Goal: Navigation & Orientation: Understand site structure

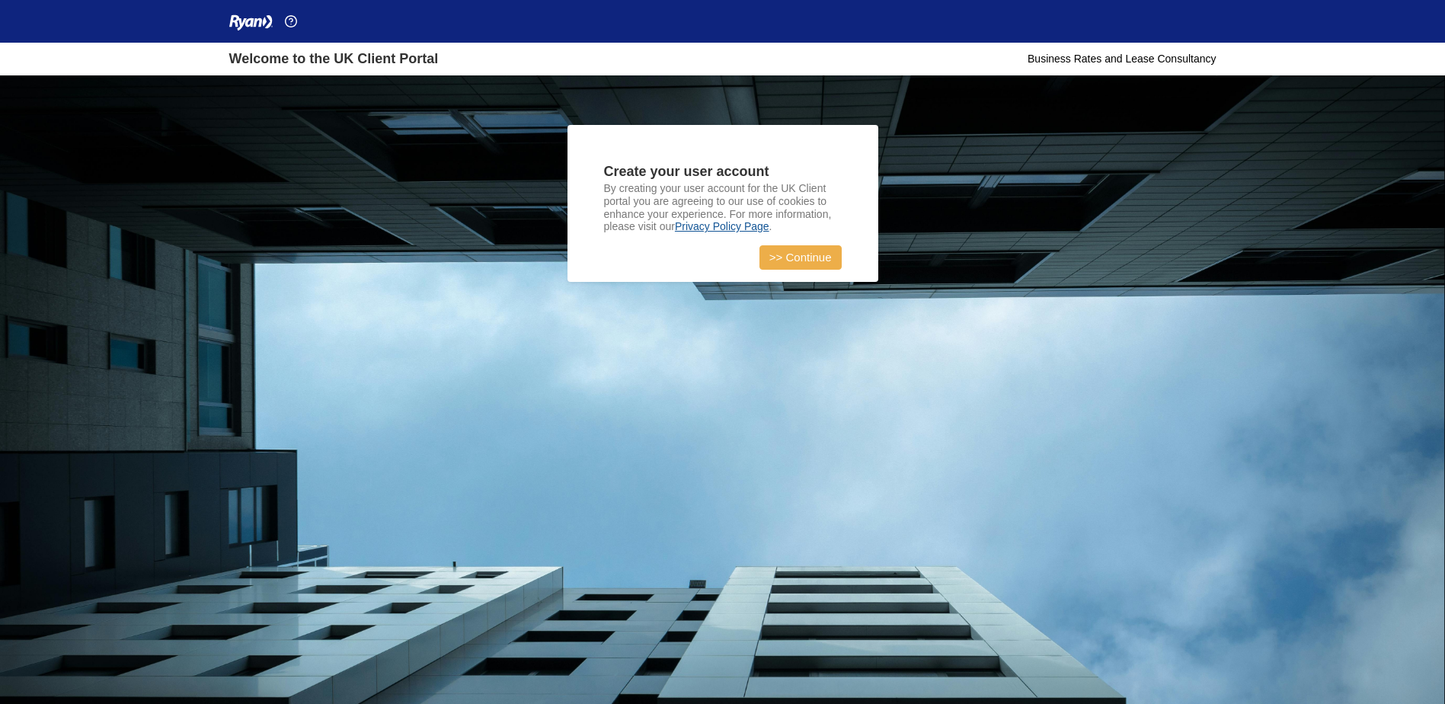
click at [804, 253] on link ">> Continue" at bounding box center [800, 257] width 82 height 24
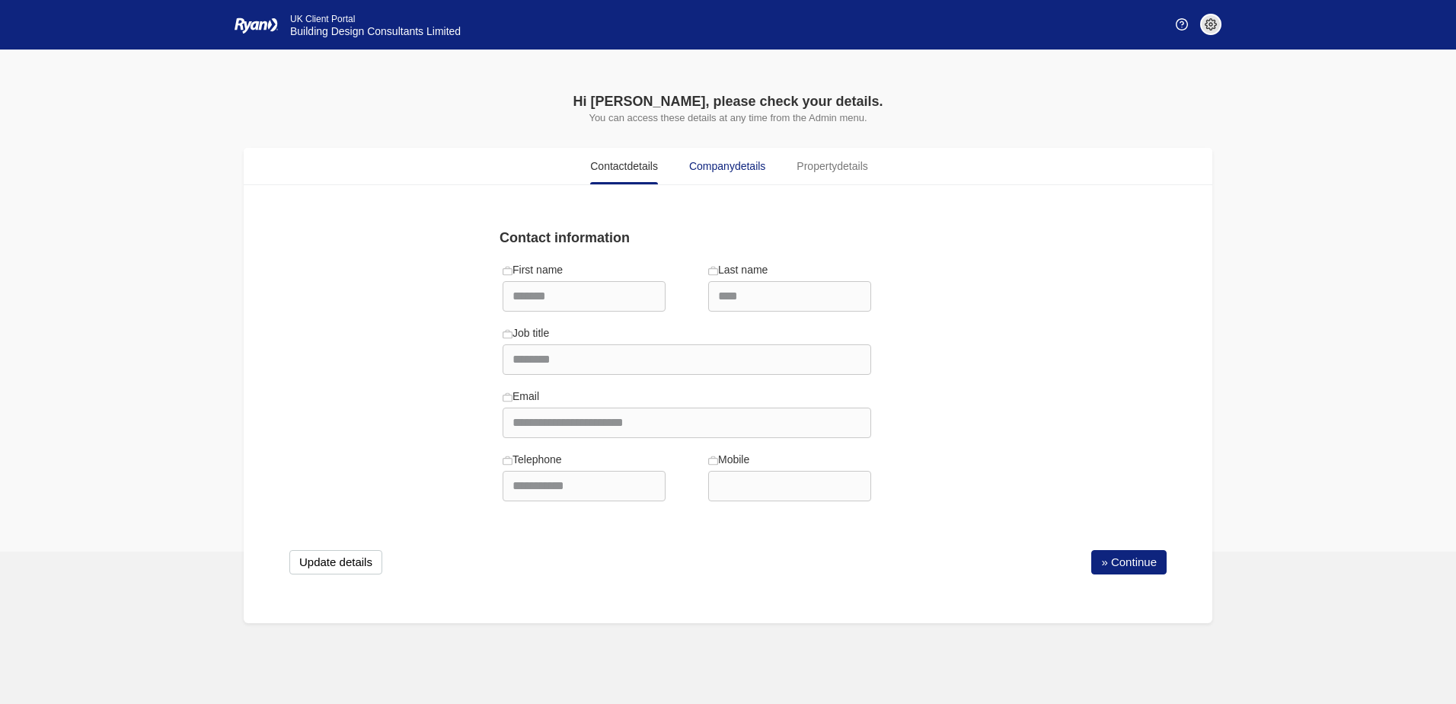
click at [723, 173] on span "Company details" at bounding box center [727, 166] width 76 height 16
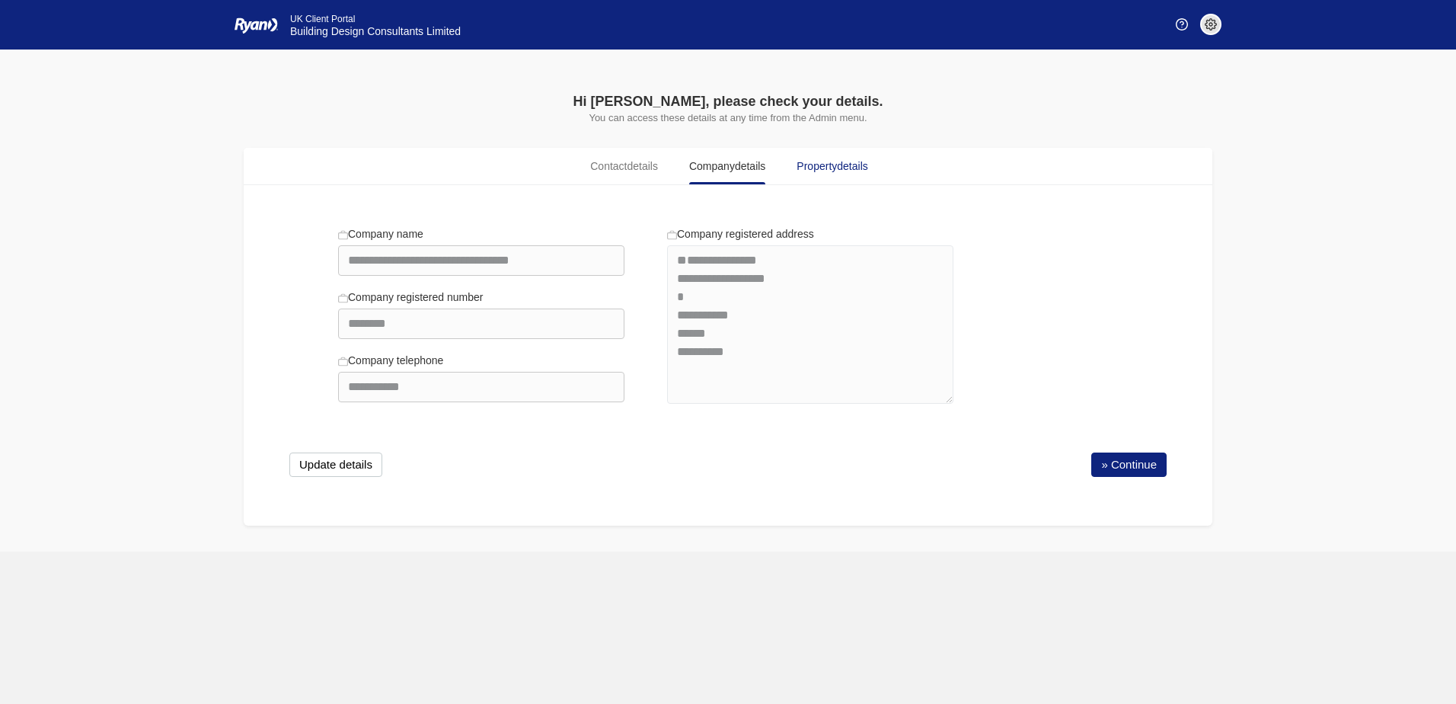
click at [834, 165] on span "Property details" at bounding box center [832, 166] width 71 height 16
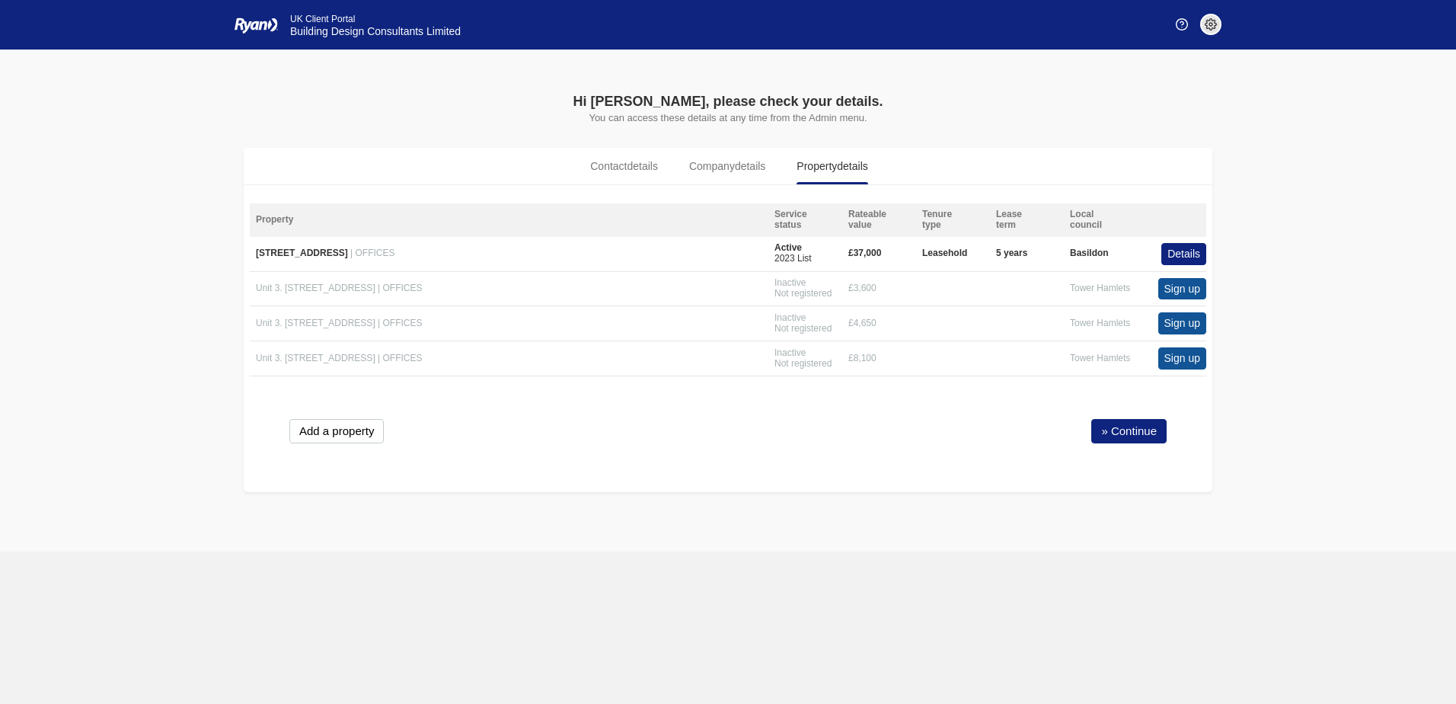
click at [251, 28] on img at bounding box center [256, 26] width 43 height 18
